Goal: Transaction & Acquisition: Purchase product/service

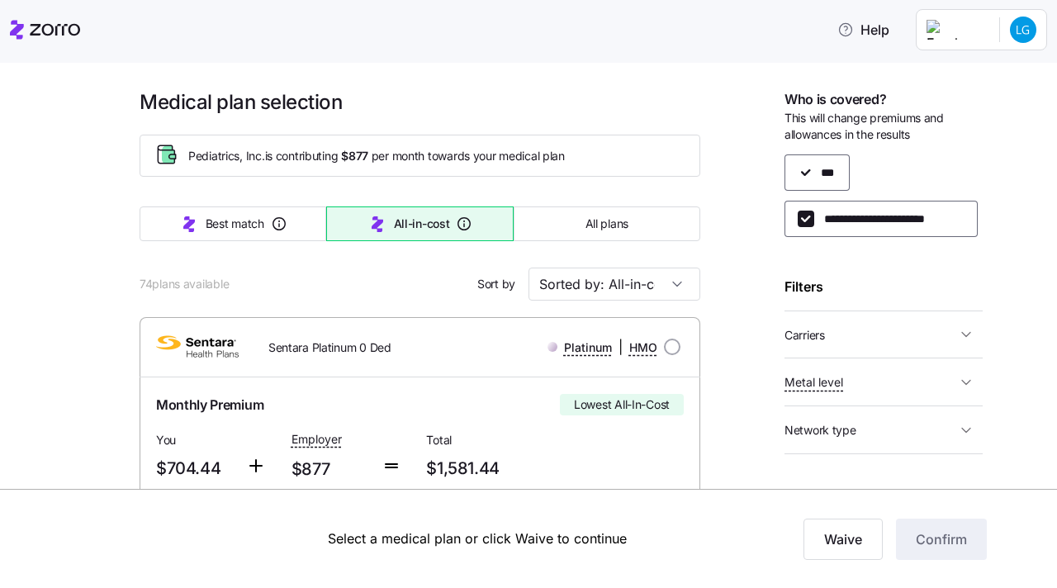
scroll to position [756, 0]
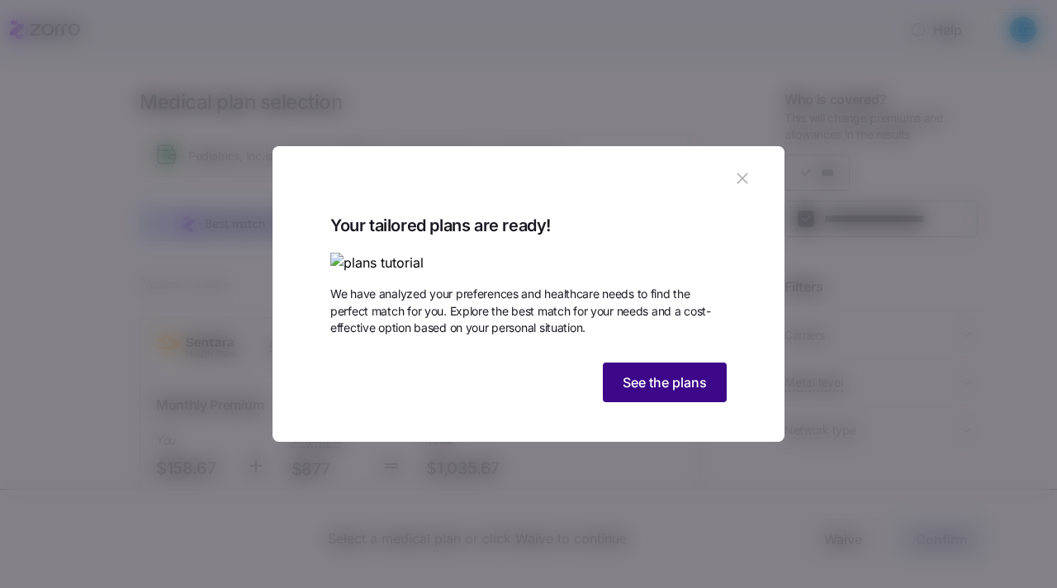
click at [644, 392] on span "See the plans" at bounding box center [664, 382] width 84 height 20
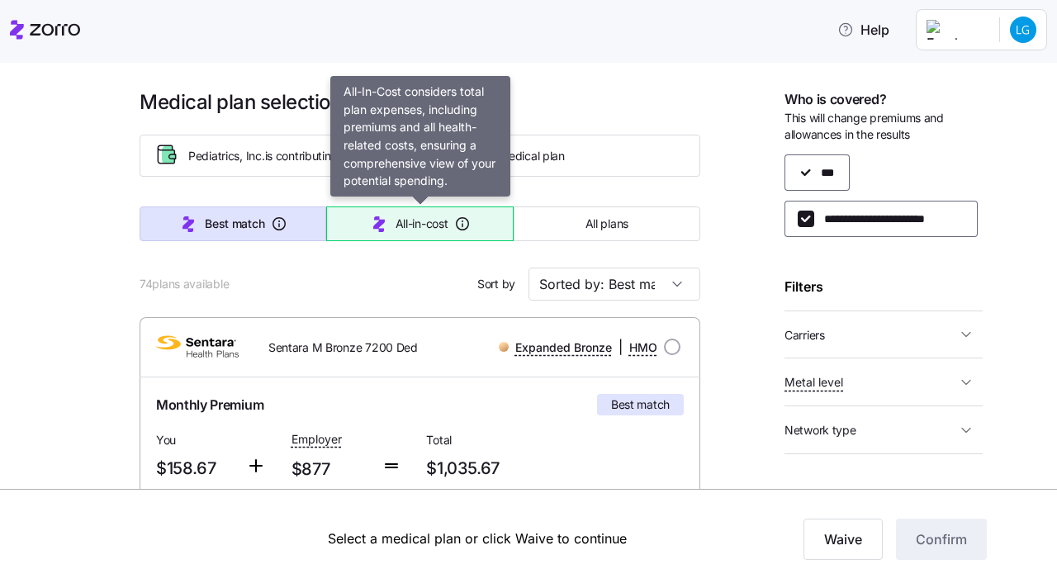
click at [406, 228] on span "All-in-cost" at bounding box center [421, 223] width 53 height 17
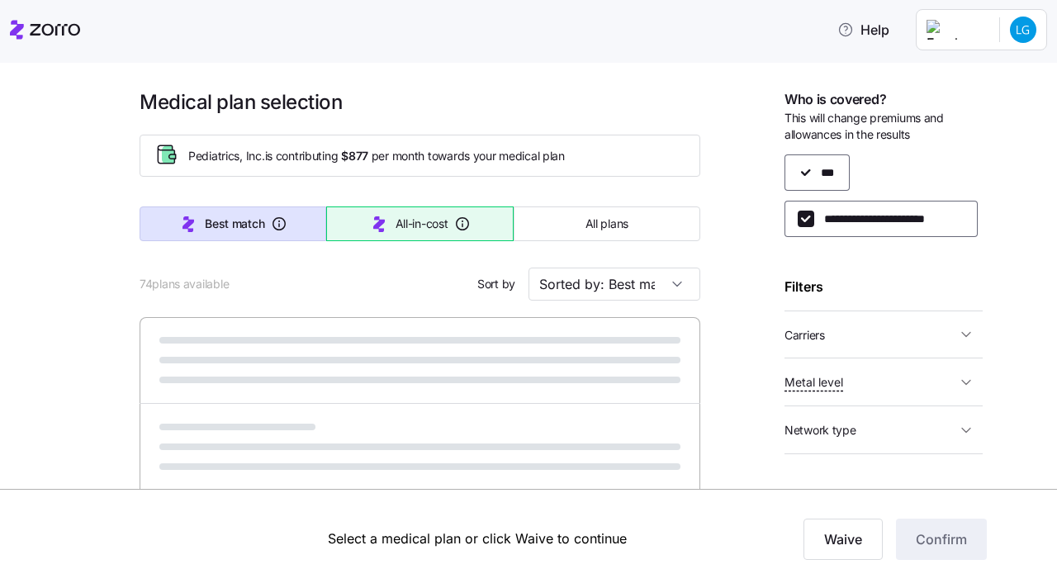
type input "Sorted by: All-in-cost"
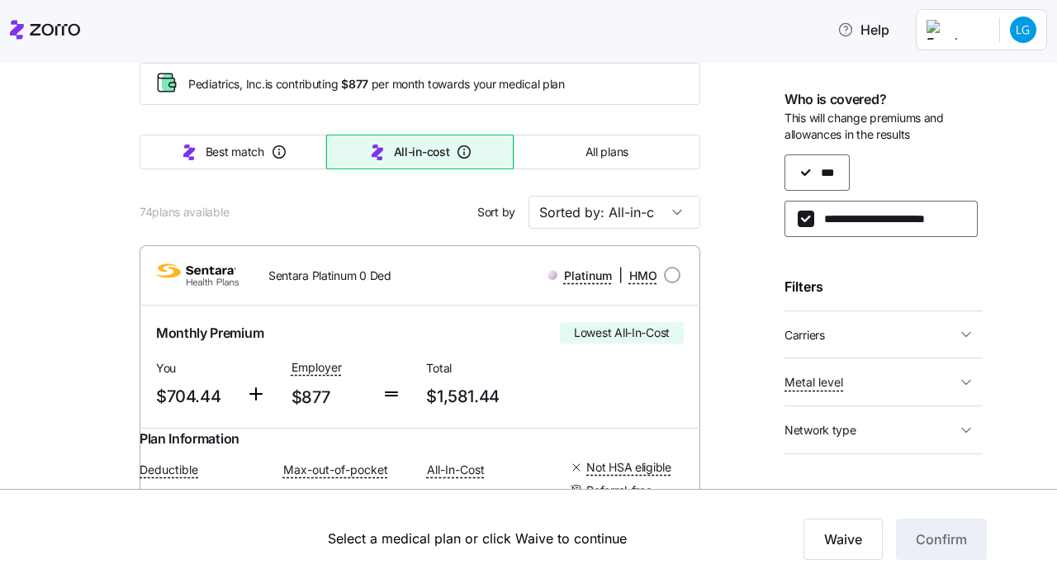
scroll to position [75, 0]
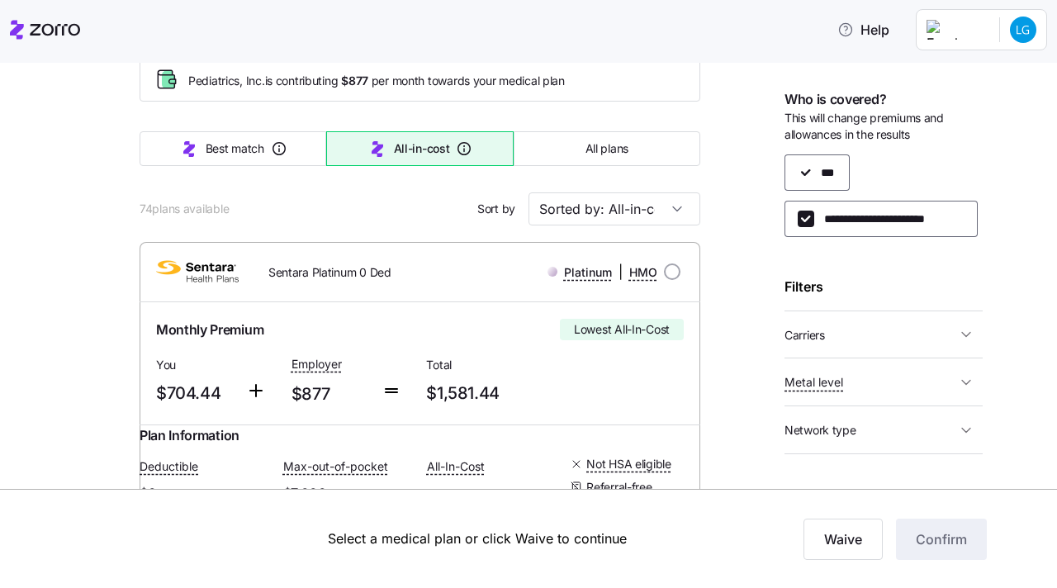
click at [828, 168] on div "**********" at bounding box center [883, 195] width 198 height 83
click at [803, 224] on input "**********" at bounding box center [805, 218] width 17 height 17
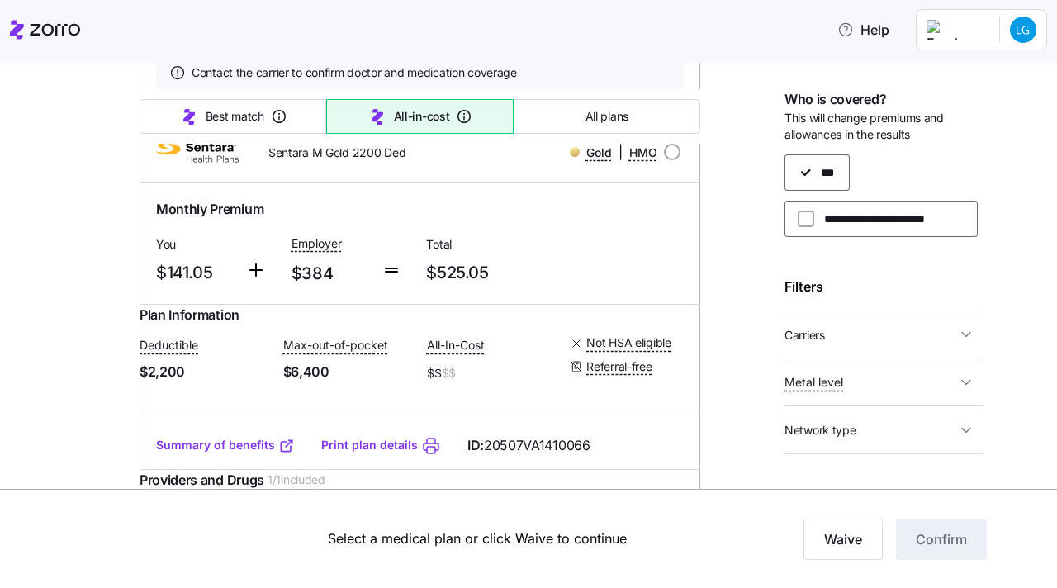
scroll to position [718, 0]
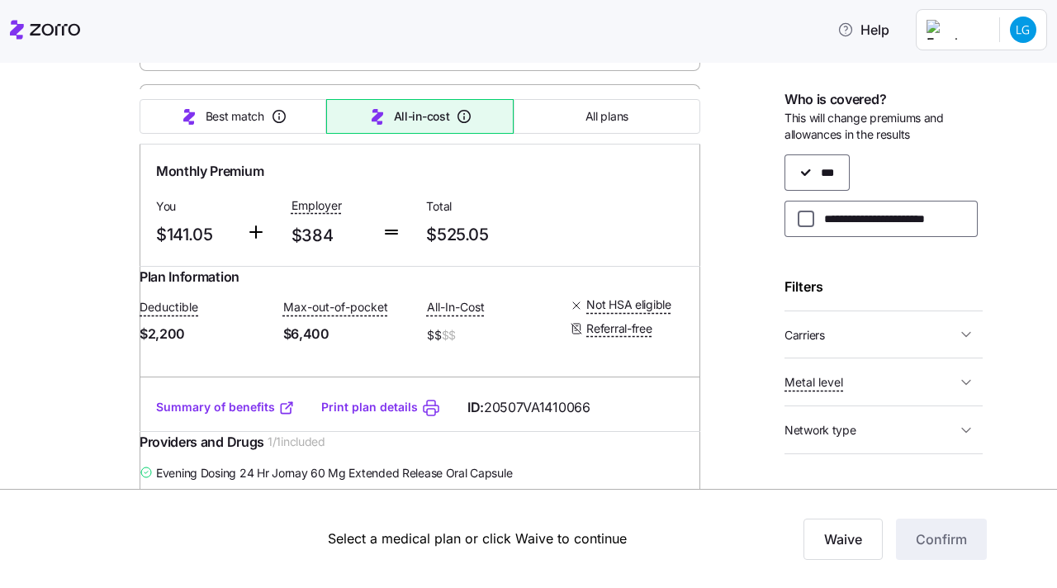
click at [806, 219] on input "**********" at bounding box center [805, 218] width 17 height 17
checkbox input "true"
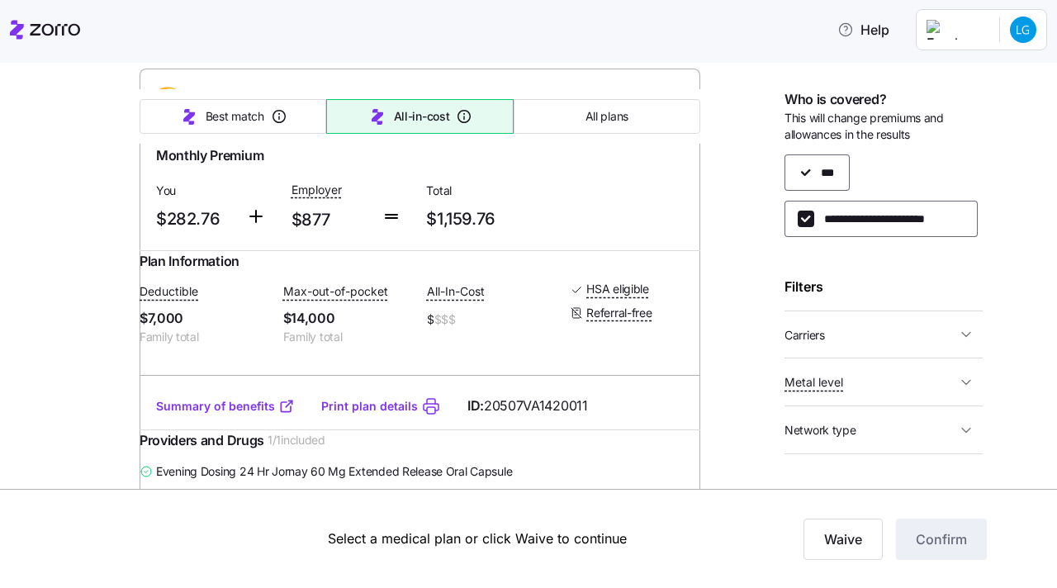
scroll to position [745, 0]
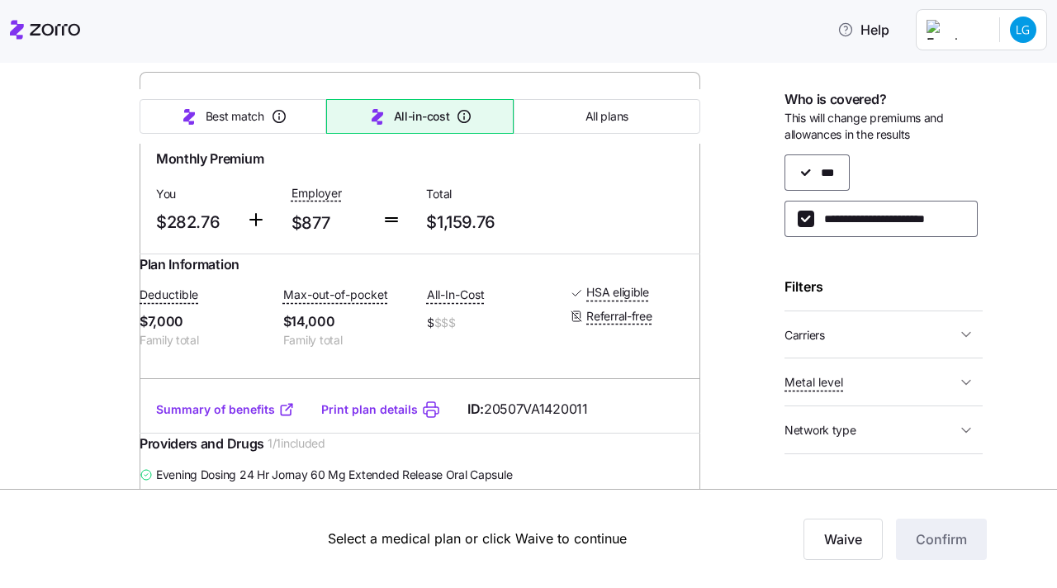
click at [266, 418] on link "Summary of benefits" at bounding box center [225, 409] width 139 height 17
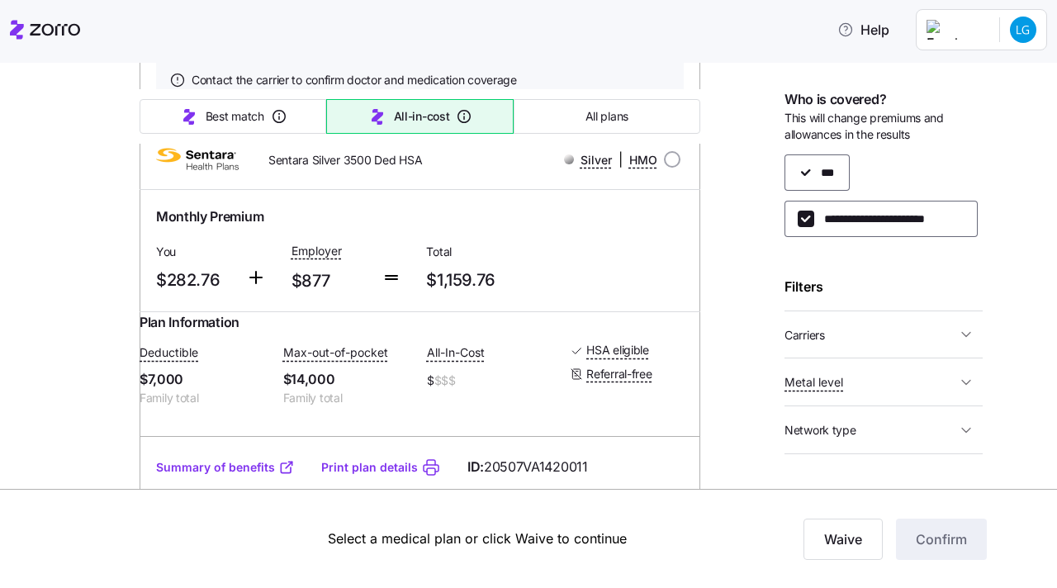
scroll to position [691, 0]
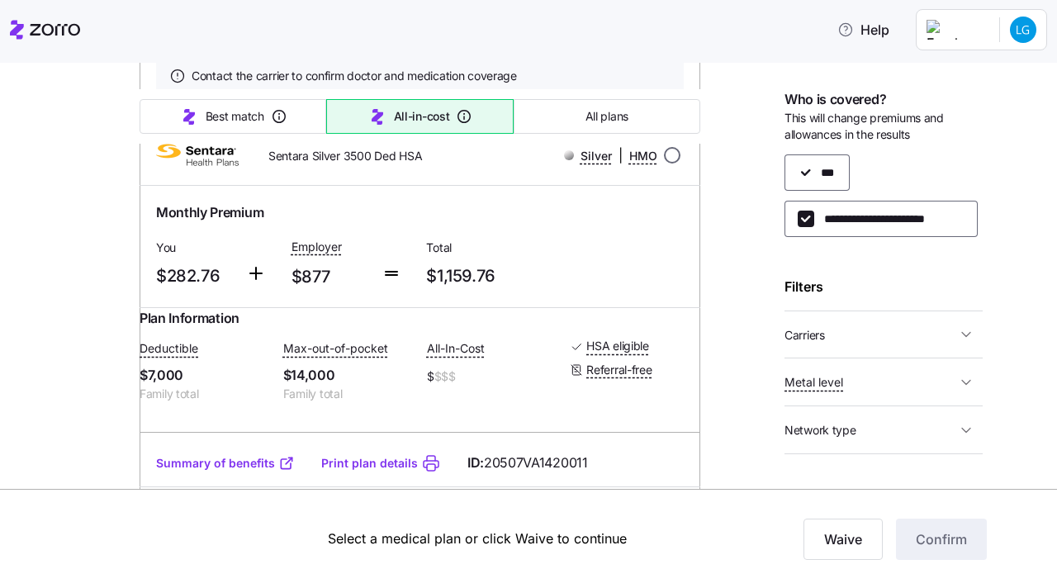
click at [666, 163] on input "radio" at bounding box center [672, 155] width 17 height 17
radio input "true"
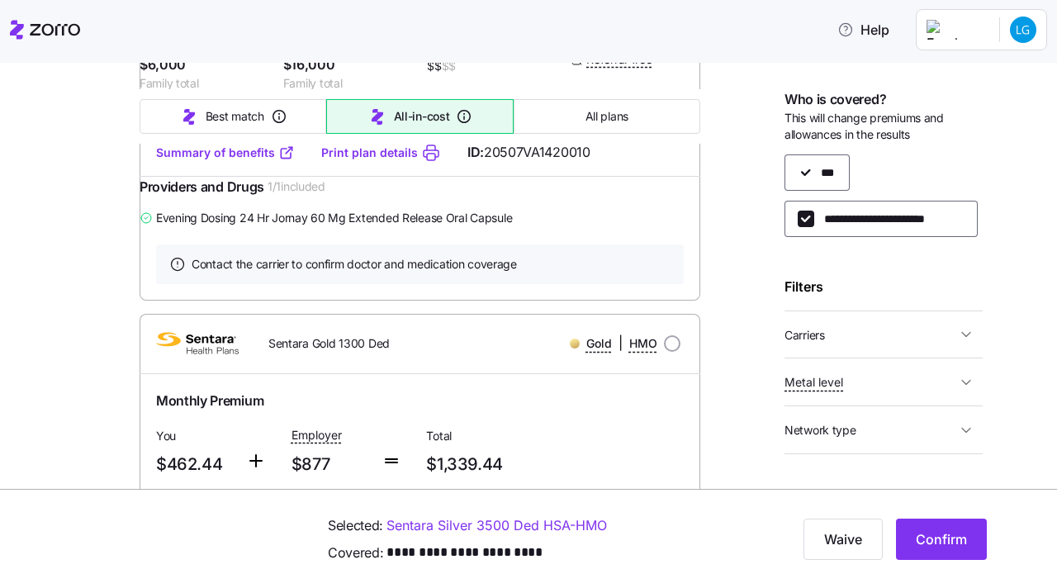
scroll to position [2535, 0]
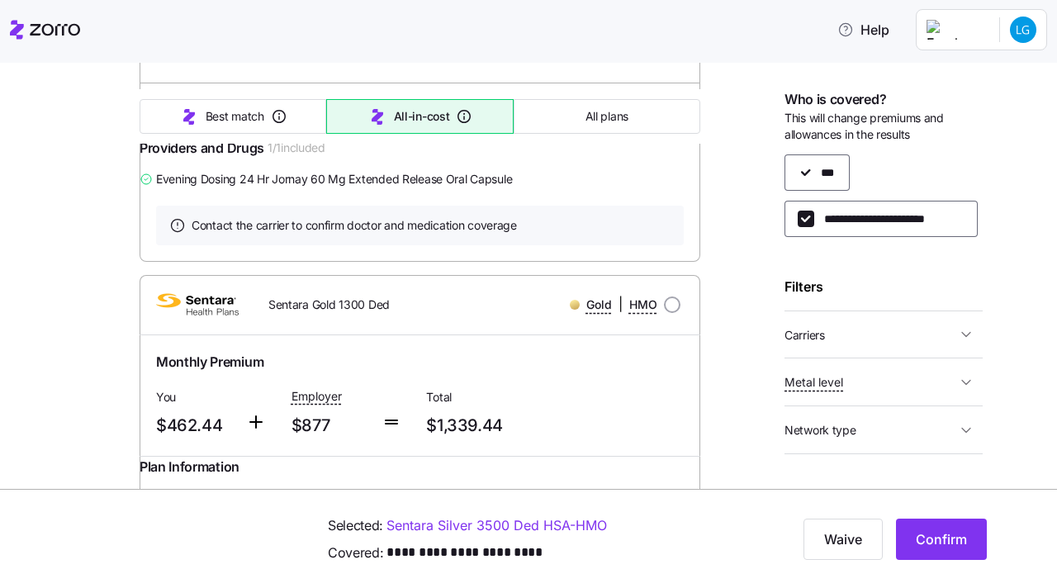
click at [235, 122] on link "Summary of benefits" at bounding box center [225, 114] width 139 height 17
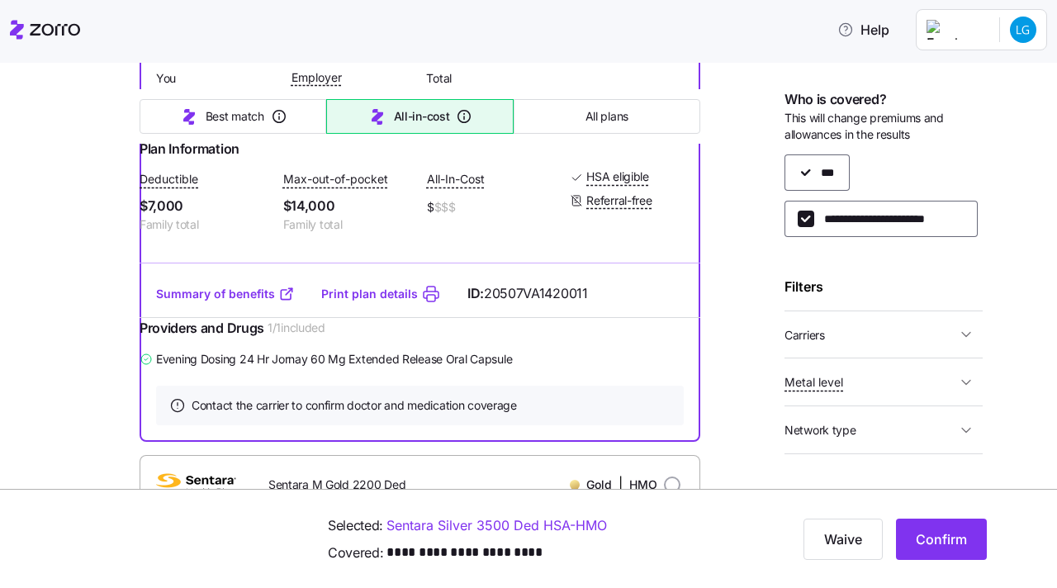
scroll to position [875, 0]
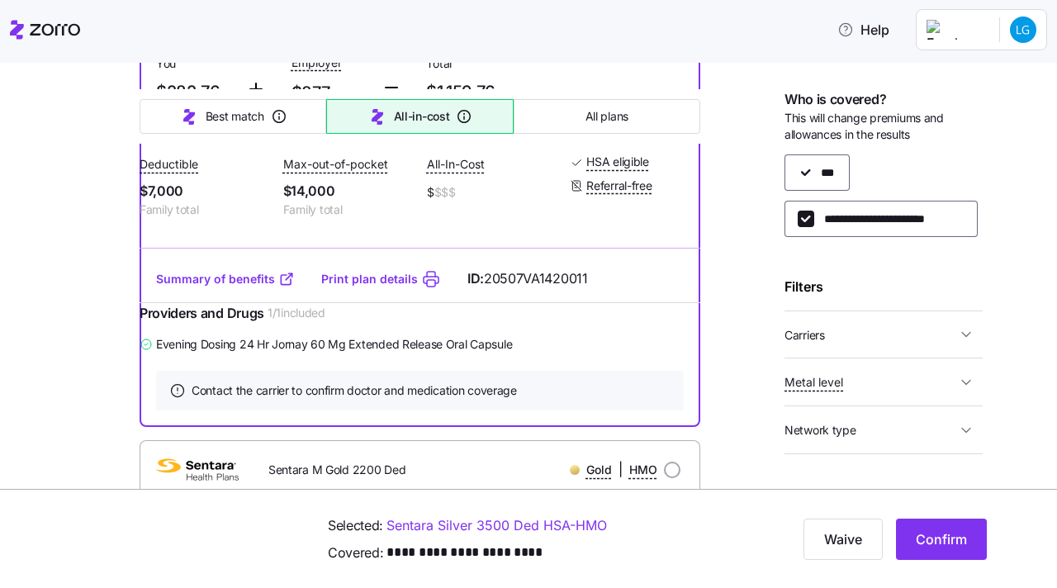
click at [261, 287] on link "Summary of benefits" at bounding box center [225, 279] width 139 height 17
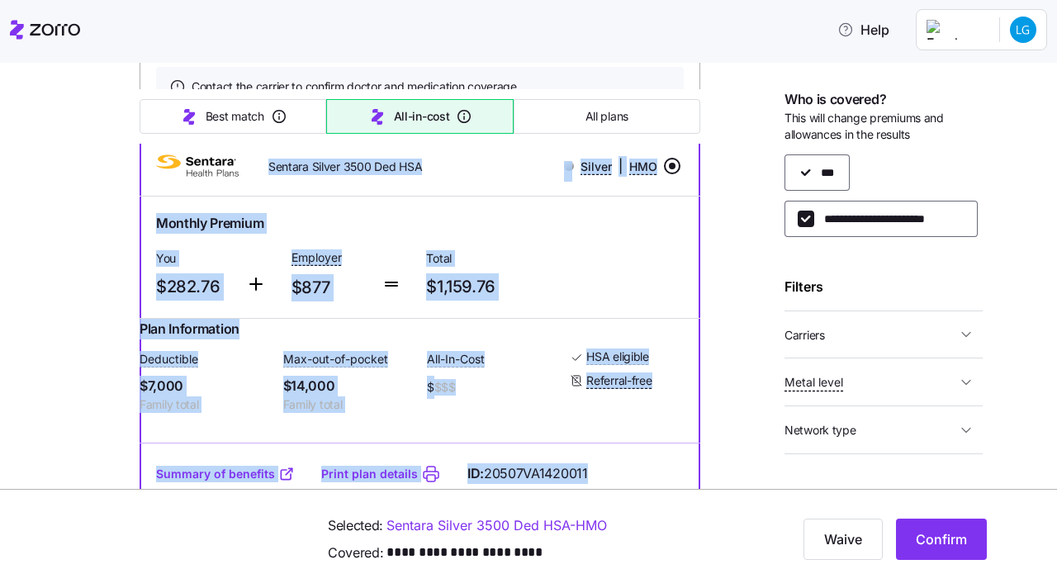
scroll to position [672, 0]
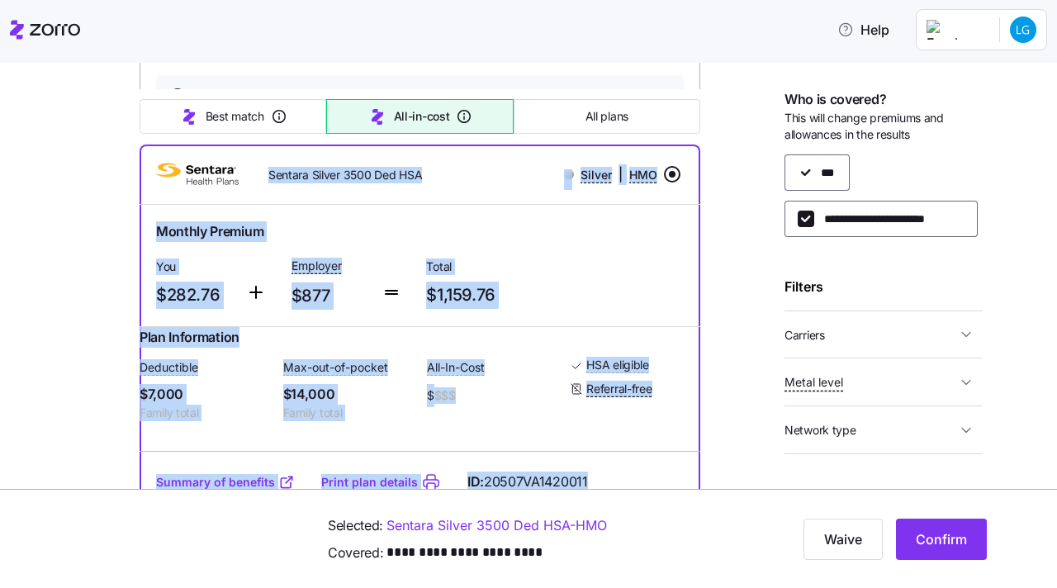
drag, startPoint x: 594, startPoint y: 441, endPoint x: 148, endPoint y: 221, distance: 497.6
click at [148, 221] on div "Sentara Silver 3500 Ded HSA Silver | HMO Monthly Premium You $282.76 Employer $…" at bounding box center [419, 386] width 560 height 485
copy div "Loremip Dolors 5369 Ame CON Adipis | ELI Seddoei Tempori Utl $364.96 Etdolore $…"
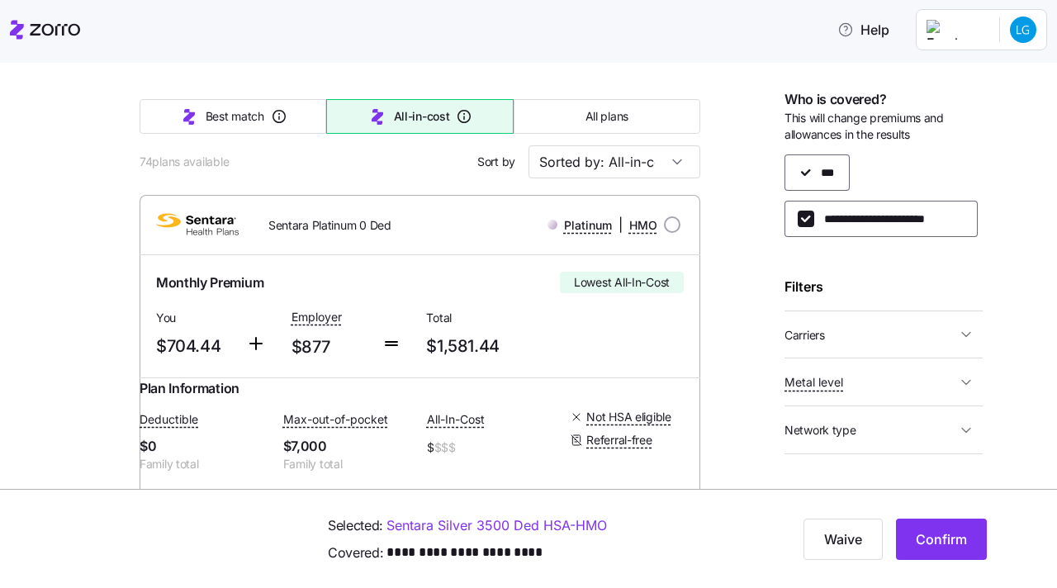
scroll to position [0, 0]
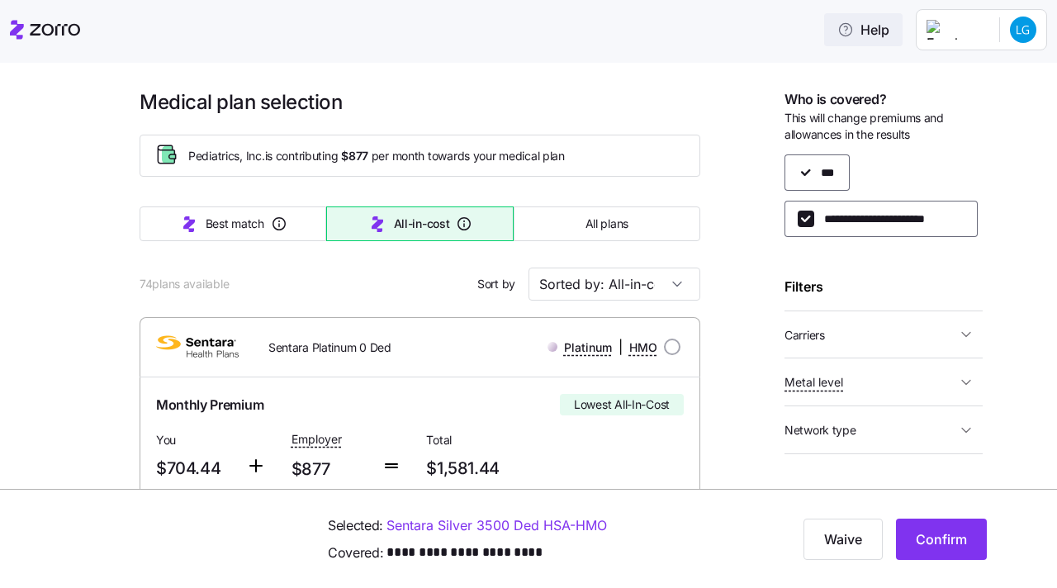
click at [887, 25] on span "Help" at bounding box center [863, 30] width 52 height 20
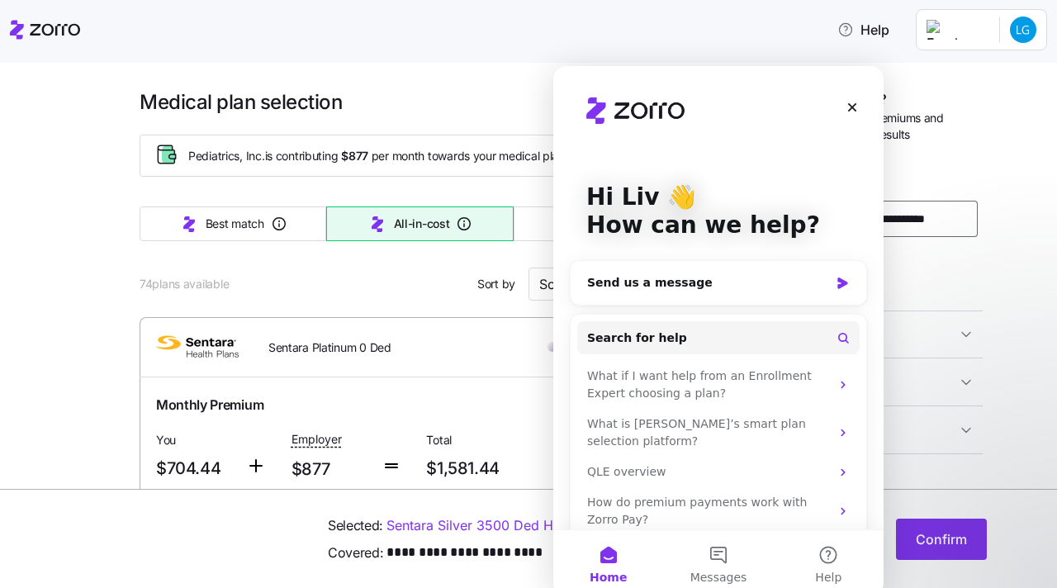
click at [988, 32] on html "Help Personal Details Coverage options Health Care Needs Providers & Drugs Pref…" at bounding box center [528, 289] width 1057 height 578
click at [1019, 34] on html "Help Personal Details Coverage options Health Care Needs Providers & Drugs Pref…" at bounding box center [528, 289] width 1057 height 578
click at [853, 105] on icon "Close" at bounding box center [852, 107] width 9 height 9
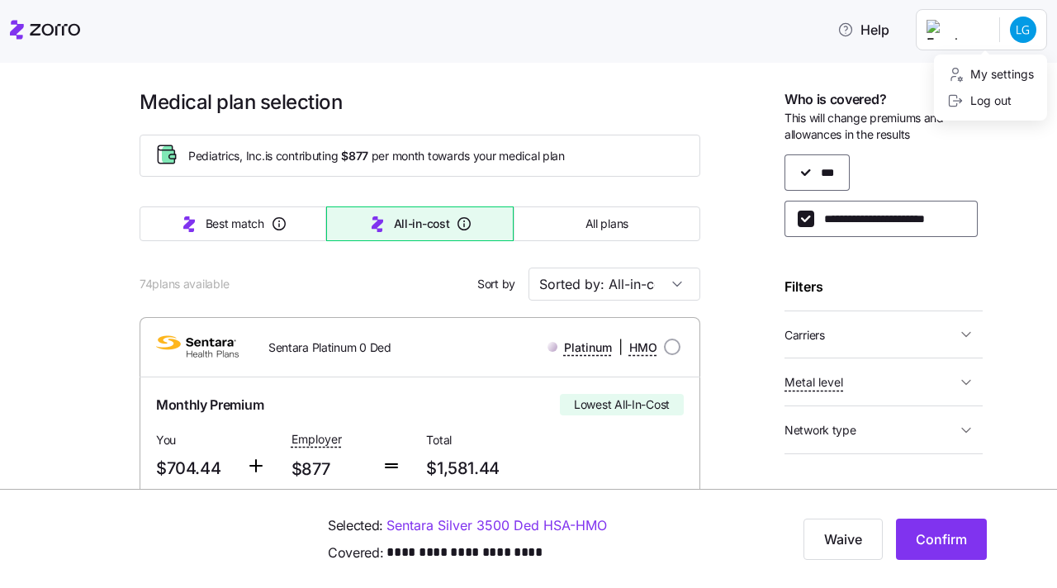
click at [54, 25] on html "Help Personal Details Coverage options Health Care Needs Providers & Drugs Pref…" at bounding box center [528, 289] width 1057 height 578
